Goal: Task Accomplishment & Management: Manage account settings

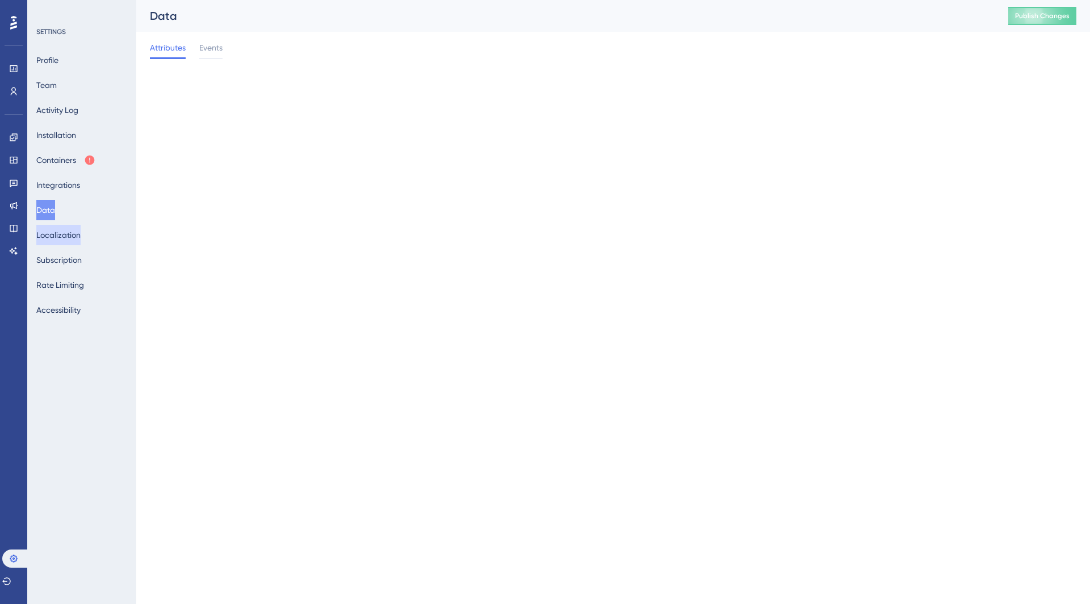
click at [55, 234] on button "Localization" at bounding box center [58, 235] width 44 height 20
click at [60, 254] on button "Subscription" at bounding box center [58, 260] width 45 height 20
click at [65, 284] on button "Rate Limiting" at bounding box center [60, 285] width 48 height 20
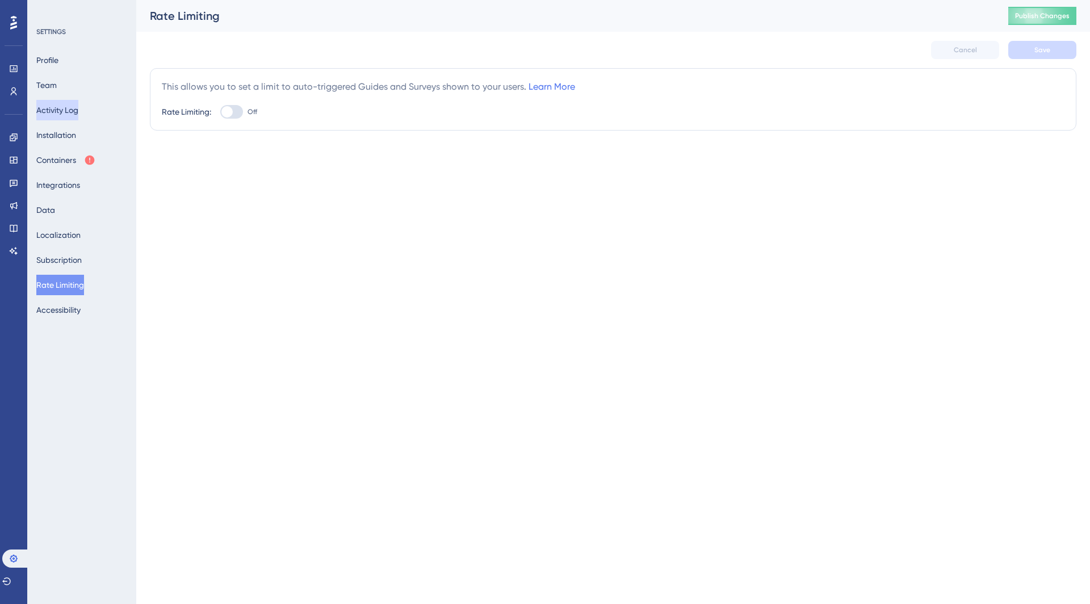
click at [62, 114] on button "Activity Log" at bounding box center [57, 110] width 42 height 20
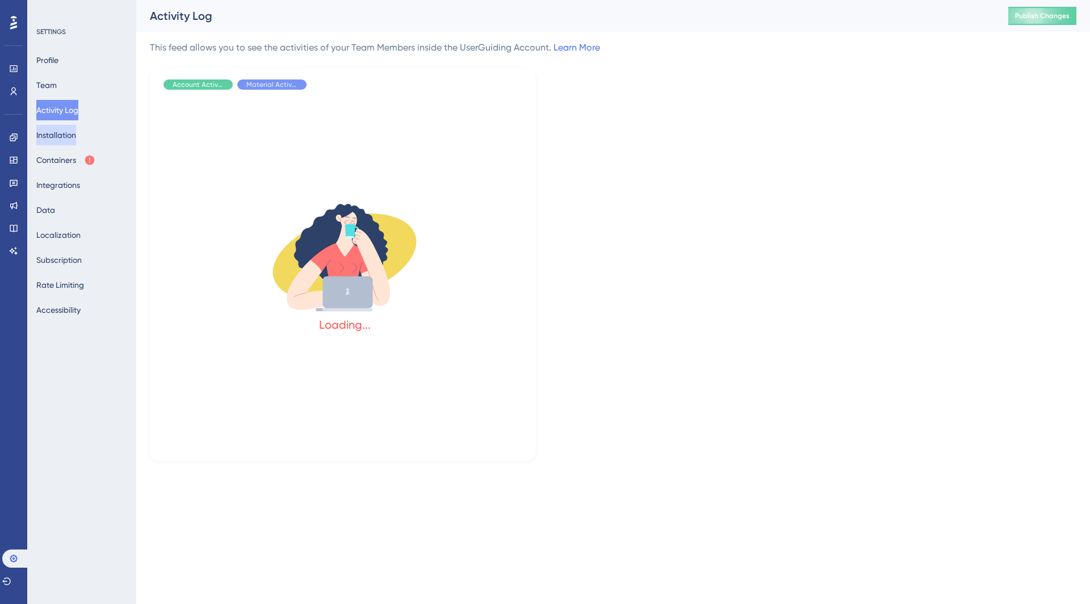
click at [62, 134] on button "Installation" at bounding box center [56, 135] width 40 height 20
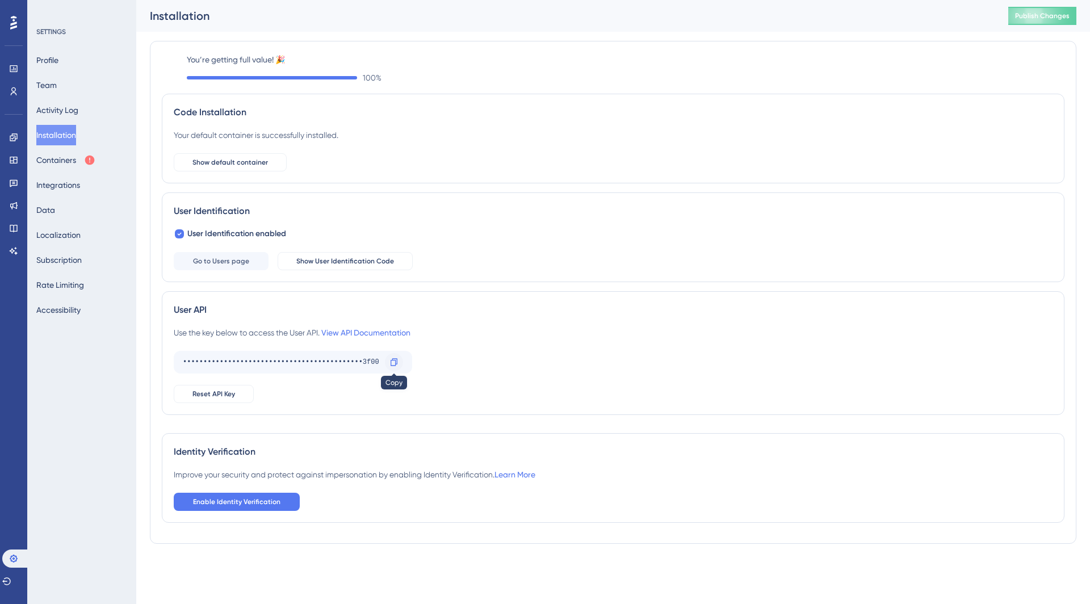
click at [393, 360] on icon at bounding box center [393, 362] width 9 height 9
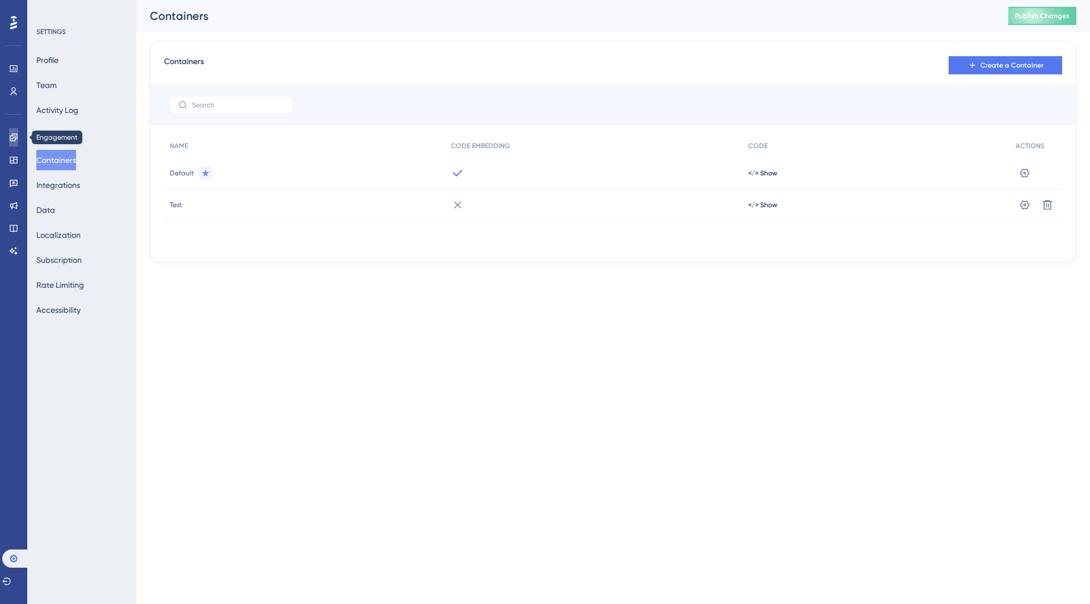
click at [15, 135] on icon at bounding box center [13, 136] width 7 height 7
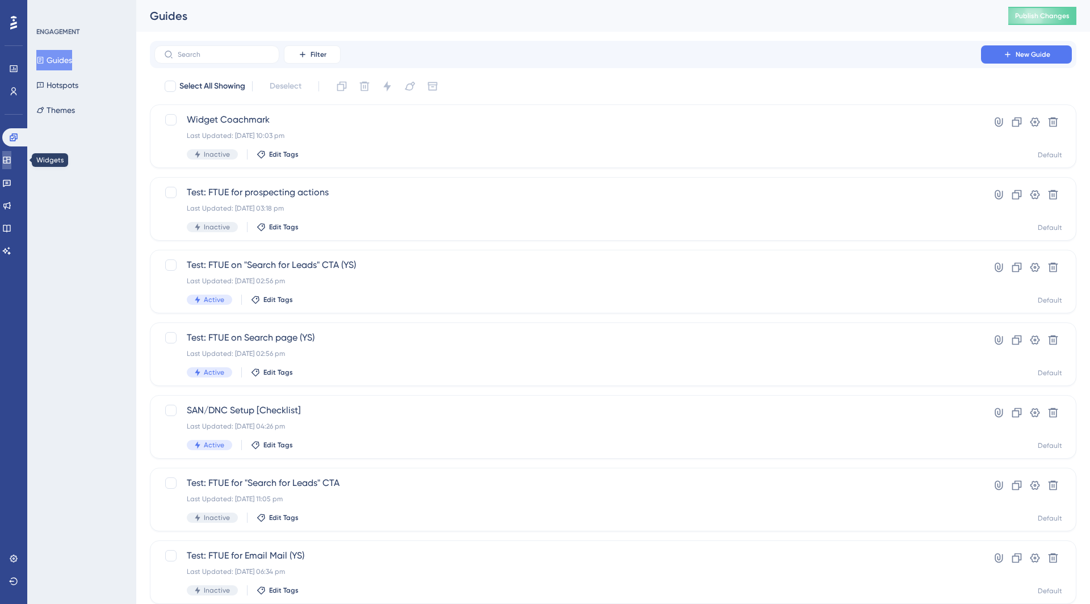
click at [11, 165] on link at bounding box center [6, 160] width 9 height 18
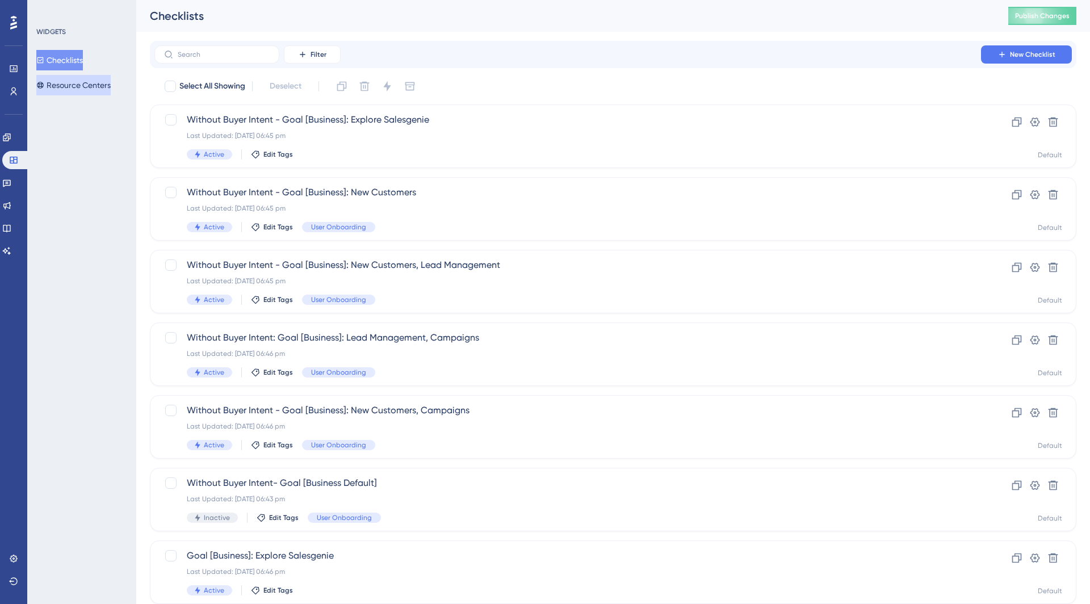
click at [71, 83] on button "Resource Centers" at bounding box center [73, 85] width 74 height 20
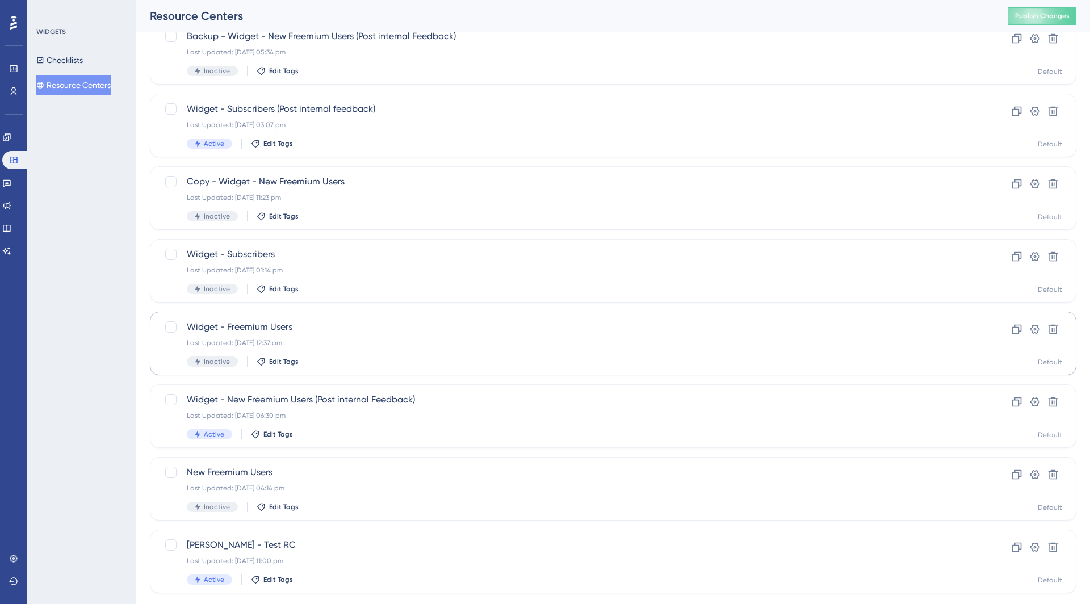
scroll to position [85, 0]
click at [376, 409] on div "Widget - New Freemium Users (Post internal Feedback) Last Updated: 23 Sept 2025…" at bounding box center [568, 414] width 762 height 47
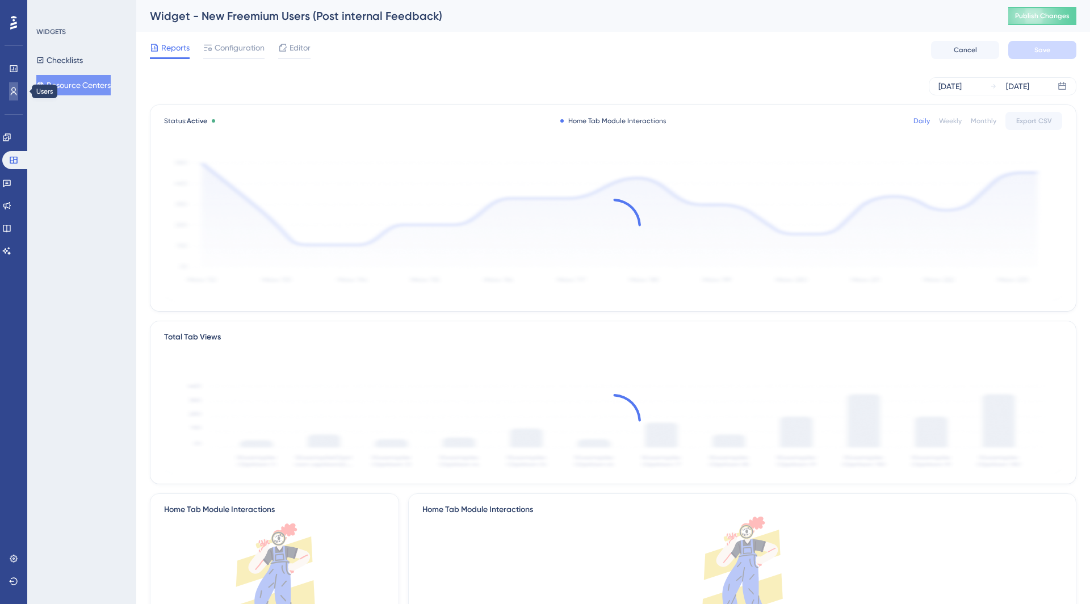
click at [11, 85] on link at bounding box center [13, 91] width 9 height 18
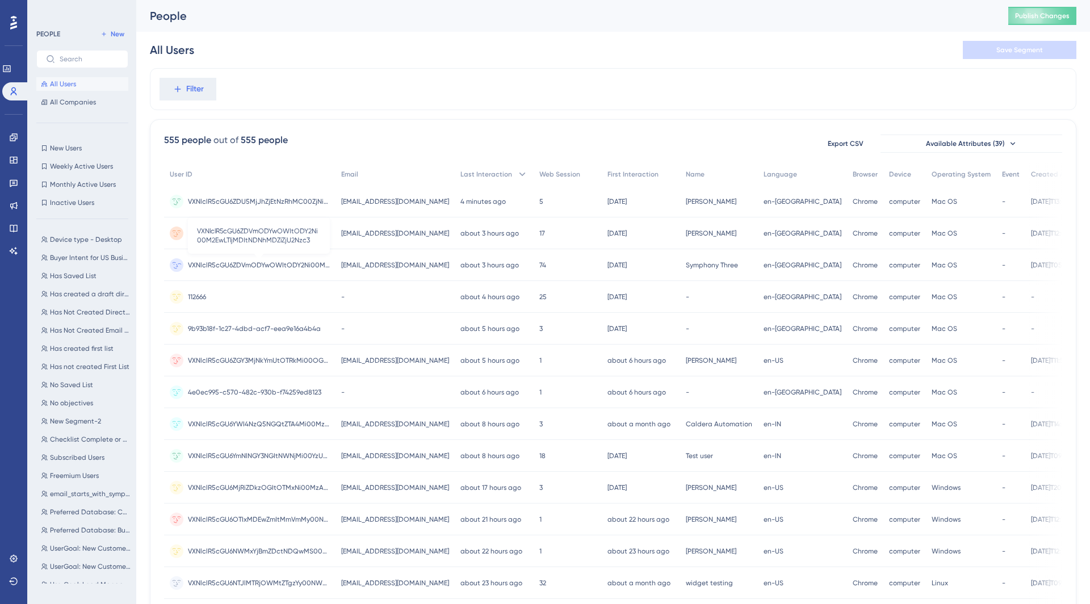
click at [274, 263] on span "VXNlclR5cGU6ZDVmODYwOWItODY2Ni00M2EwLTljMDItNDNhMDZiZjU2Nzc3" at bounding box center [259, 264] width 142 height 9
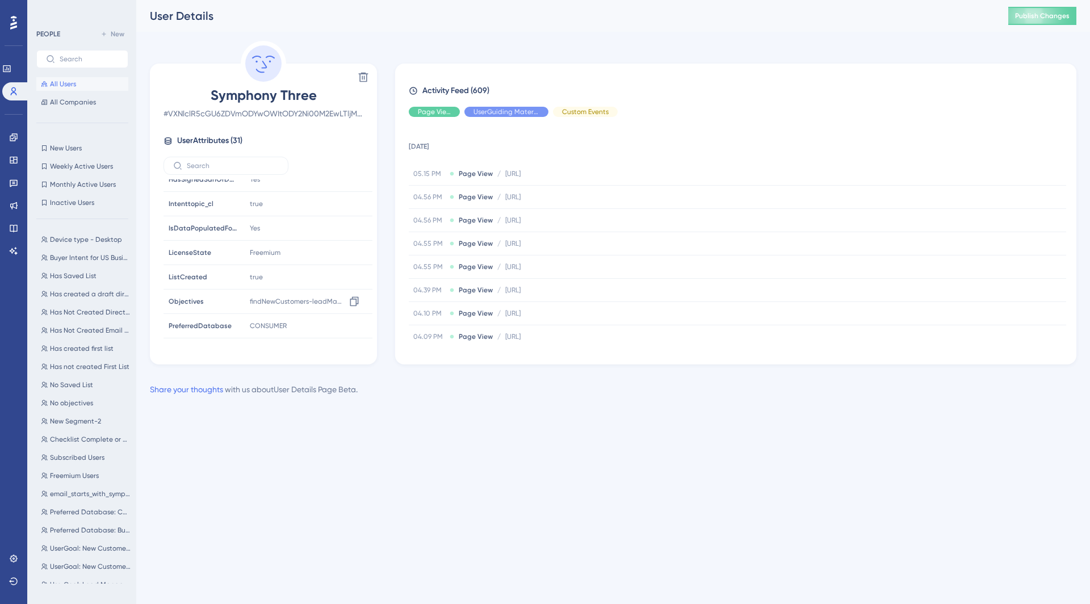
scroll to position [420, 0]
click at [65, 149] on span "New Users" at bounding box center [66, 148] width 32 height 9
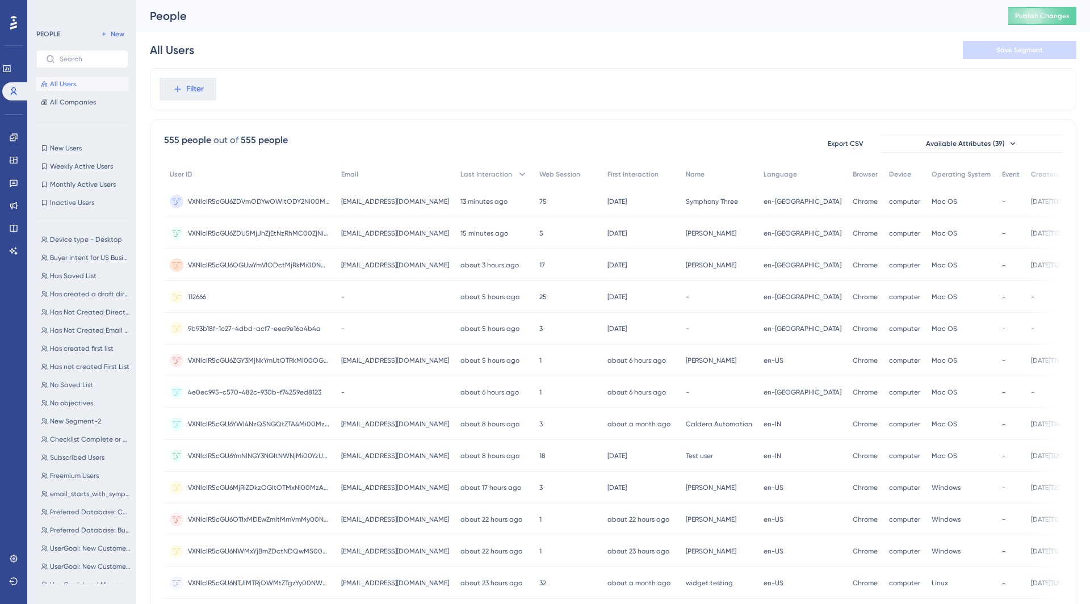
scroll to position [311, 0]
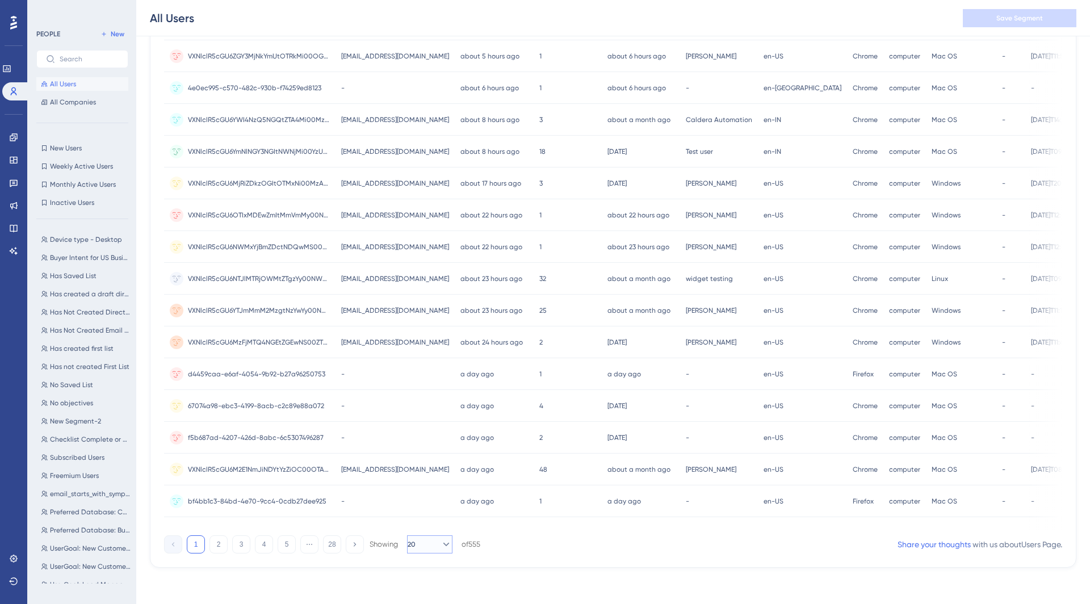
click at [440, 548] on icon at bounding box center [445, 544] width 11 height 11
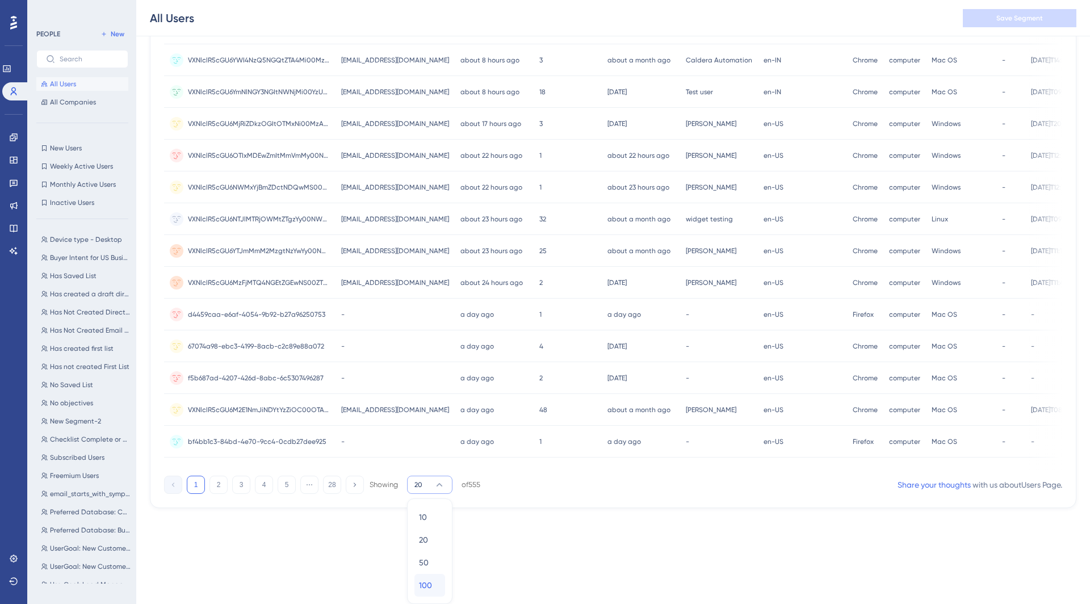
click at [432, 587] on div "100 100" at bounding box center [430, 585] width 22 height 23
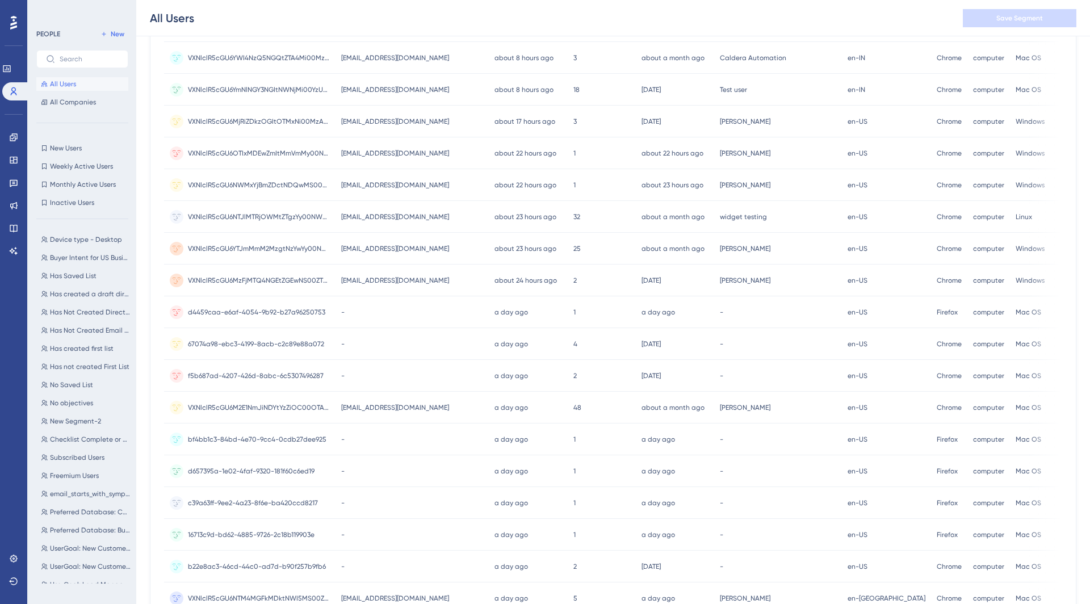
scroll to position [0, 0]
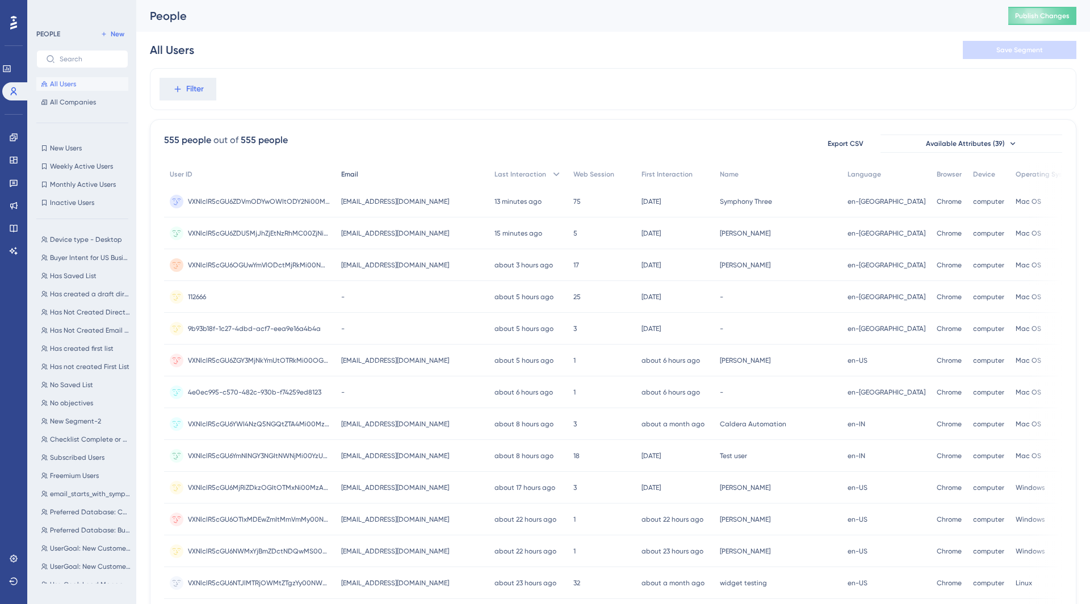
click at [369, 174] on div "Email" at bounding box center [411, 174] width 153 height 23
click at [518, 175] on span "Last Interaction" at bounding box center [520, 174] width 52 height 9
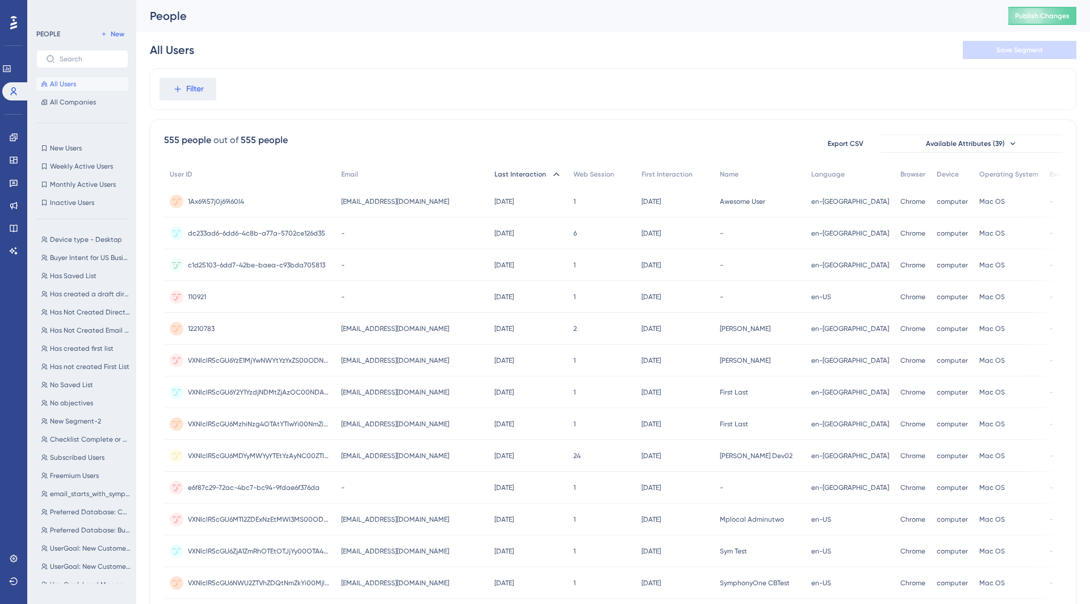
click at [518, 175] on span "Last Interaction" at bounding box center [520, 174] width 52 height 9
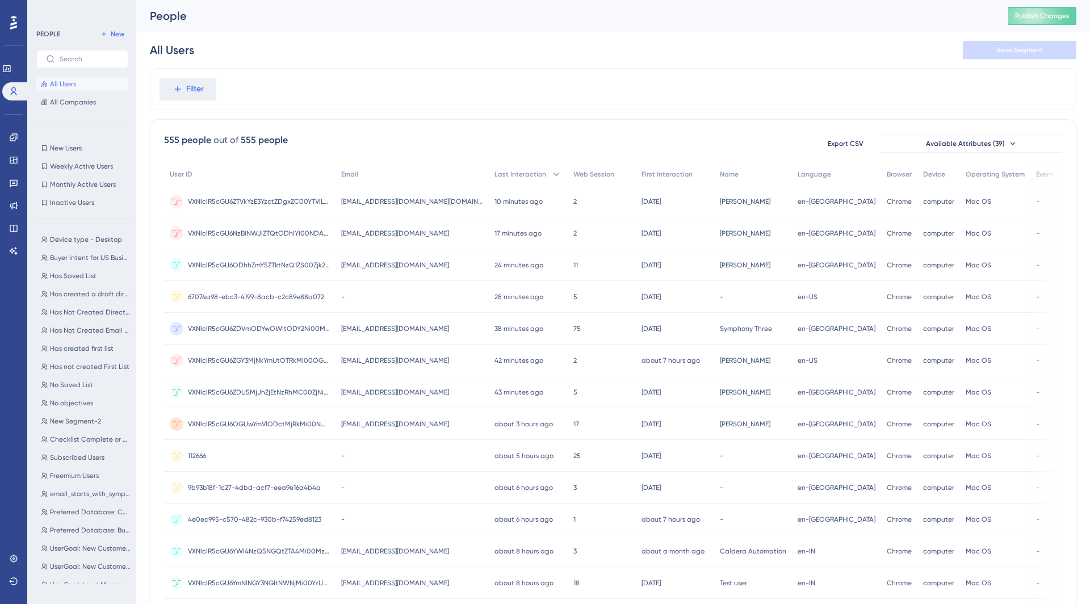
click at [378, 204] on span "[EMAIL_ADDRESS][DOMAIN_NAME][DOMAIN_NAME]" at bounding box center [412, 201] width 142 height 9
